Goal: Task Accomplishment & Management: Use online tool/utility

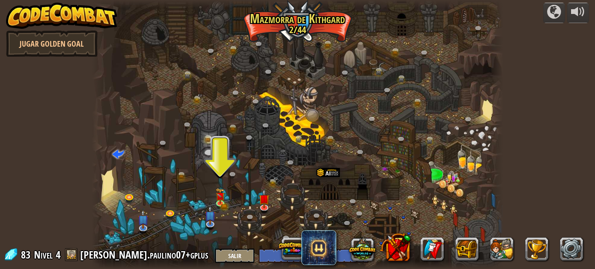
select select "es-ES"
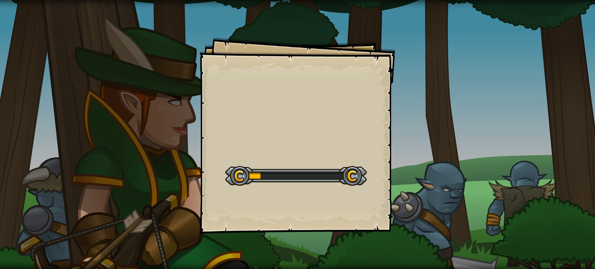
select select "es-ES"
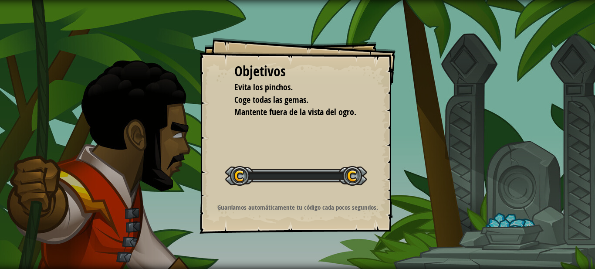
select select "es-ES"
